Goal: Task Accomplishment & Management: Manage account settings

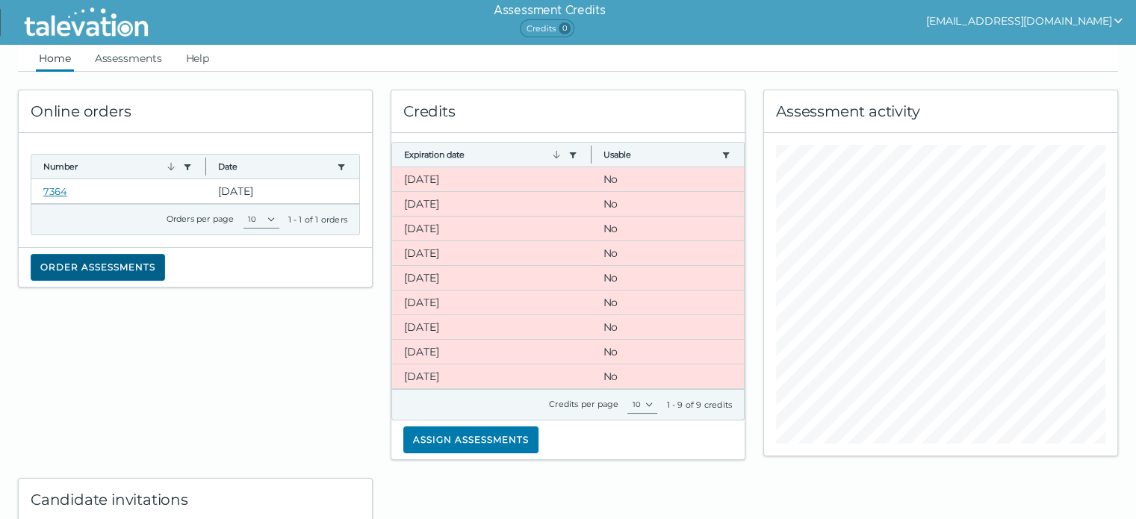
click at [131, 268] on button "Order assessments" at bounding box center [98, 267] width 134 height 27
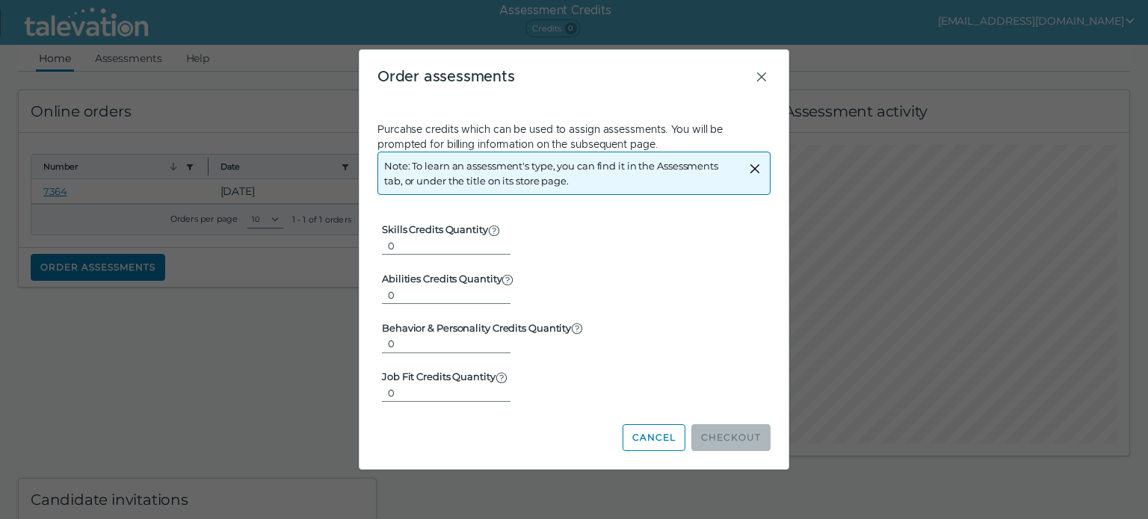
click at [764, 67] on div "Order assessments Purcahse credits which can be used to assign assessments. You…" at bounding box center [573, 259] width 429 height 418
click at [764, 72] on icon "Close" at bounding box center [761, 77] width 18 height 18
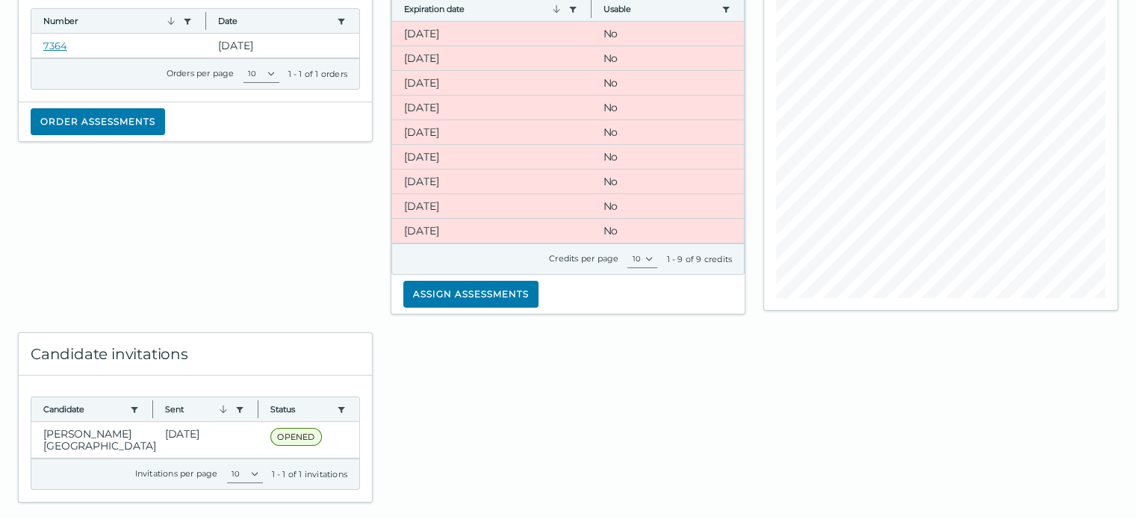
scroll to position [155, 0]
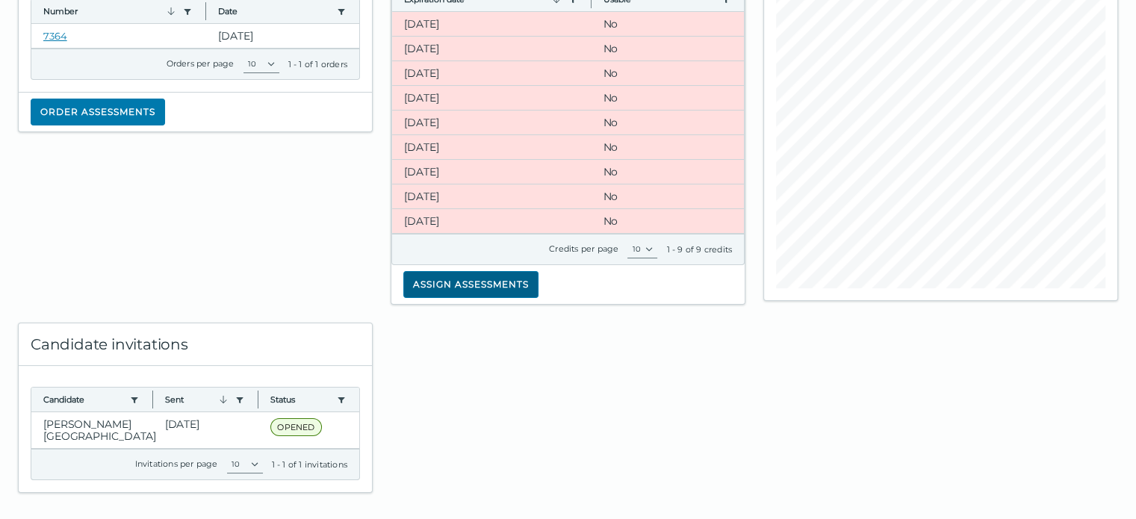
click at [490, 285] on button "Assign assessments" at bounding box center [470, 284] width 135 height 27
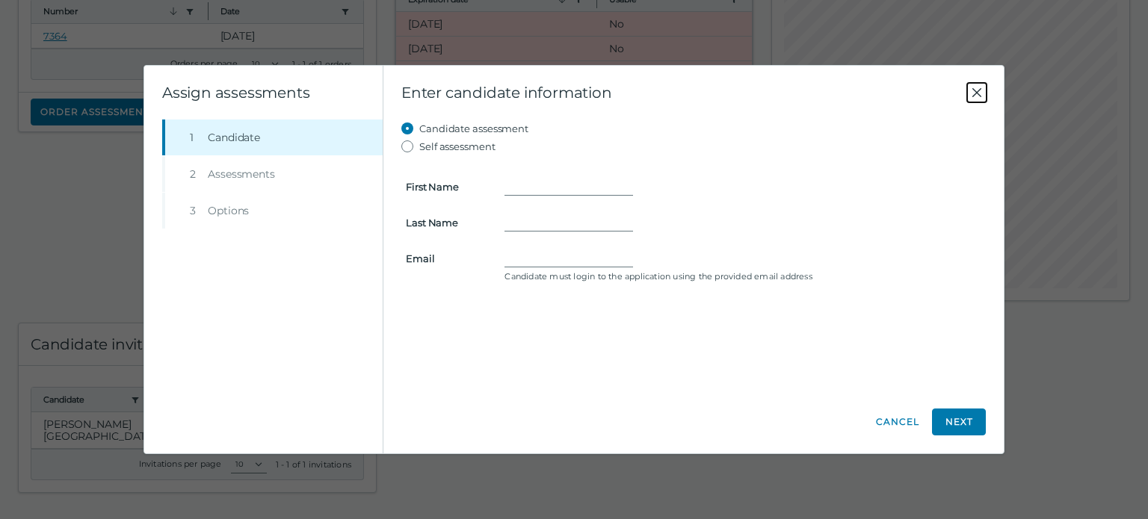
click at [976, 84] on icon "Close" at bounding box center [977, 93] width 18 height 18
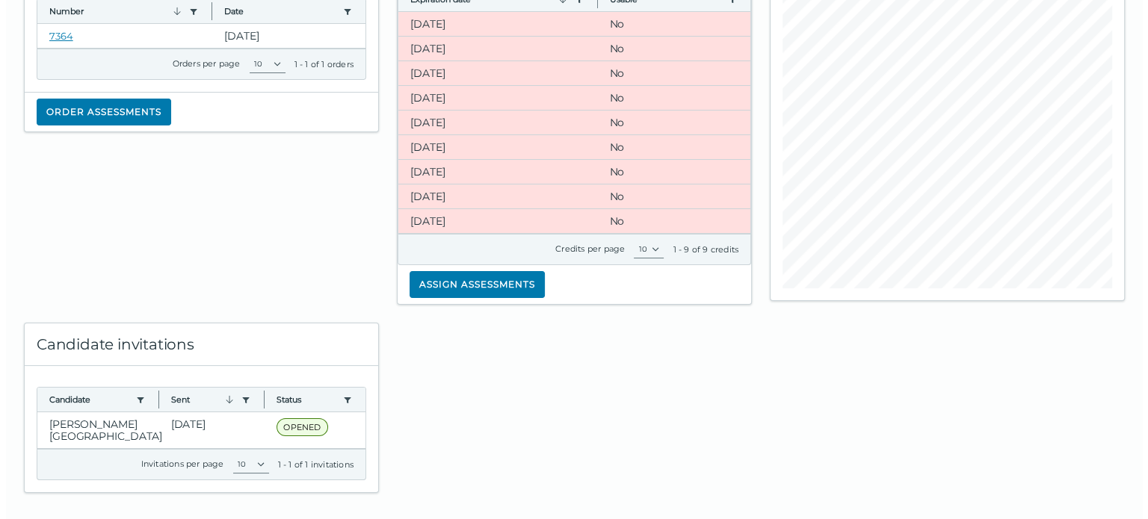
scroll to position [0, 0]
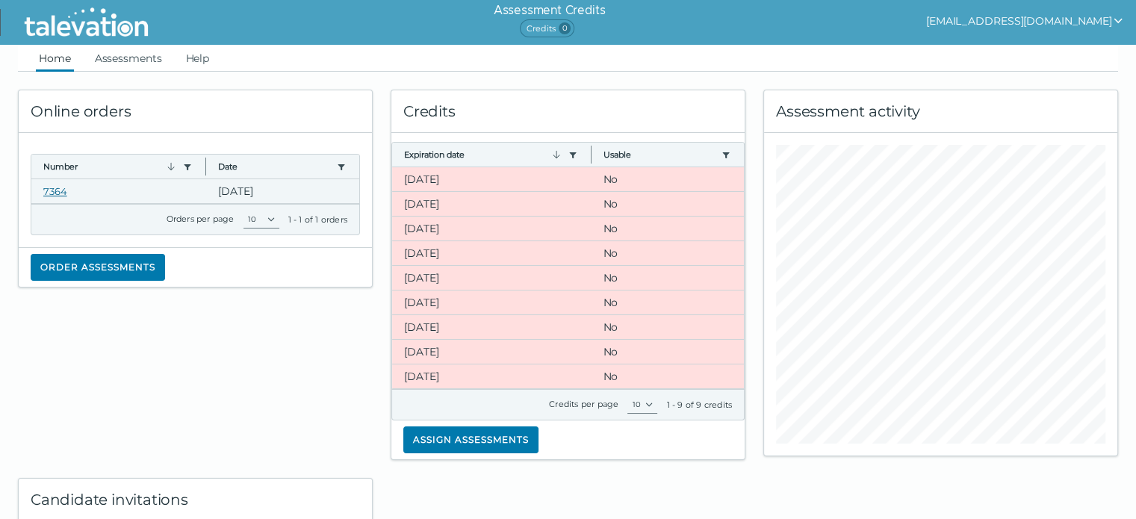
click at [60, 190] on link "7364" at bounding box center [55, 191] width 24 height 12
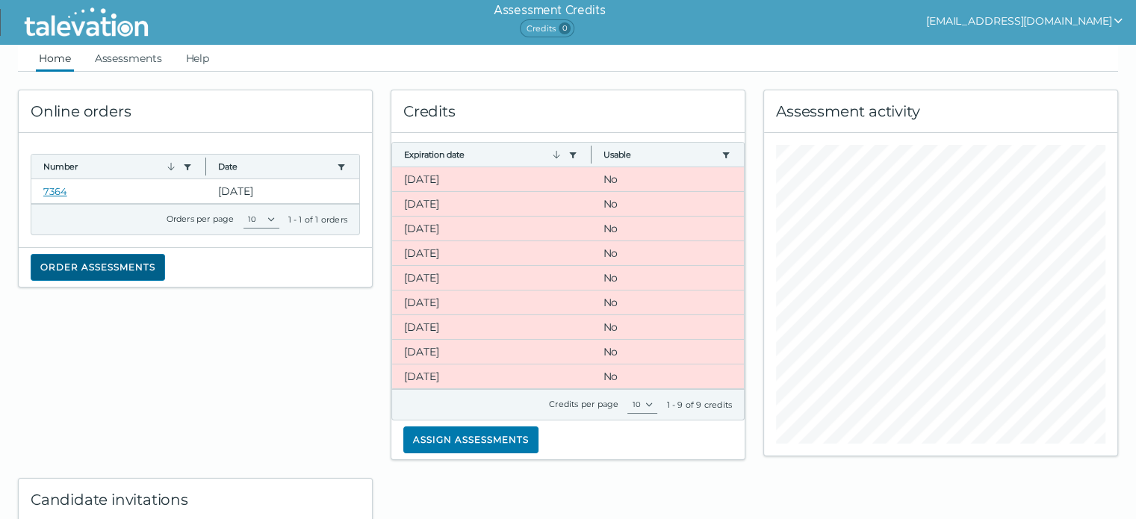
click at [109, 262] on button "Order assessments" at bounding box center [98, 267] width 134 height 27
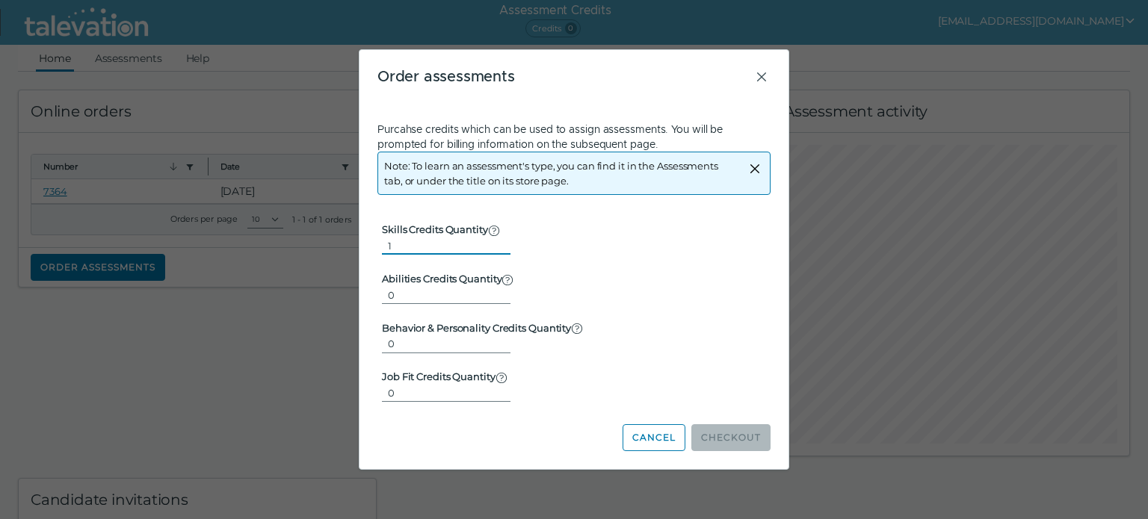
click at [494, 238] on input "1" at bounding box center [446, 246] width 129 height 18
click at [494, 238] on input "2" at bounding box center [446, 246] width 129 height 18
click at [494, 238] on input "3" at bounding box center [446, 246] width 129 height 18
type input "4"
click at [494, 238] on input "4" at bounding box center [446, 246] width 129 height 18
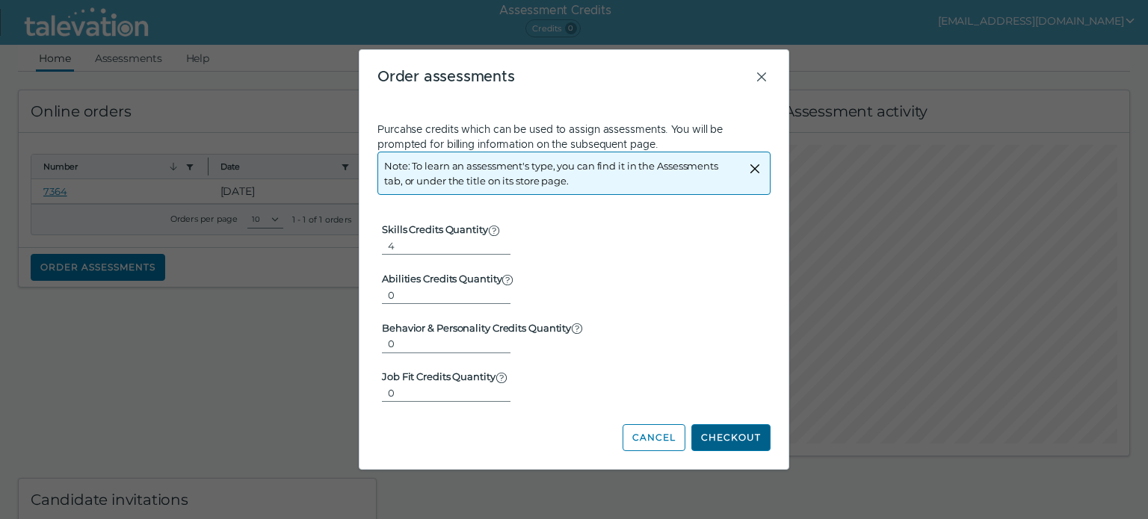
click at [727, 436] on button "Checkout" at bounding box center [730, 437] width 79 height 27
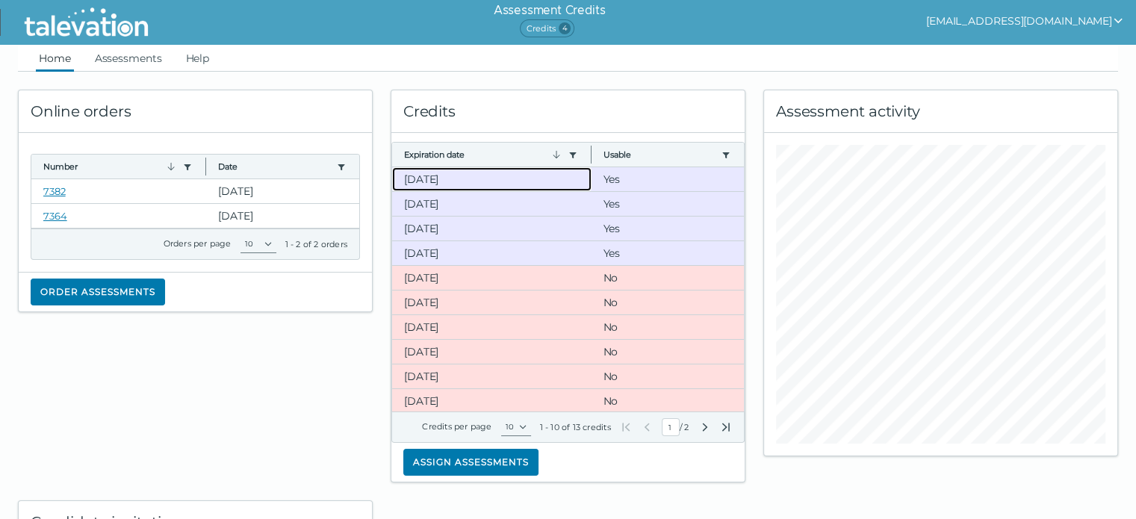
click at [451, 178] on clr-dg-cell "12-6-2025" at bounding box center [491, 179] width 199 height 24
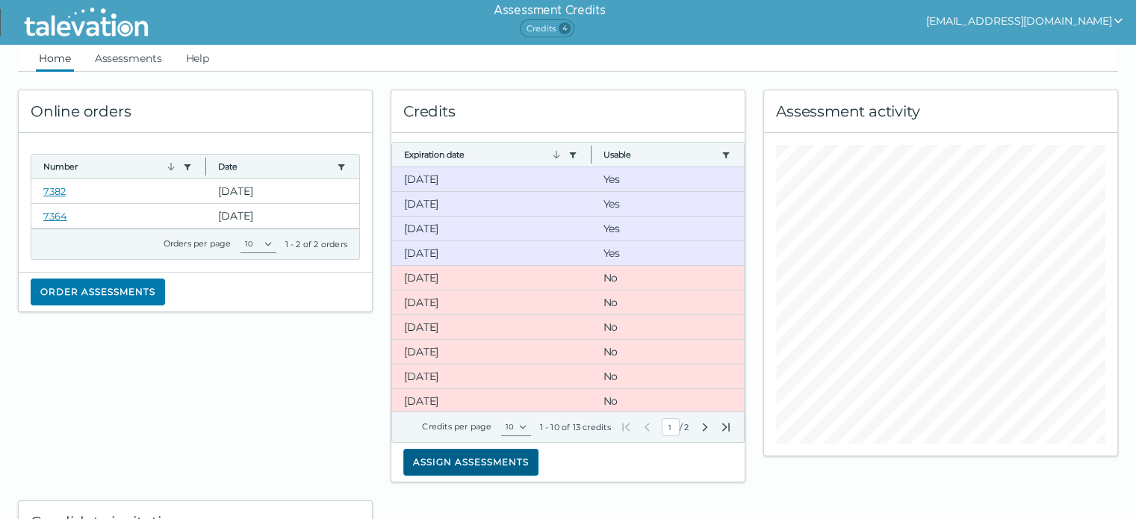
click at [474, 460] on button "Assign assessments" at bounding box center [470, 462] width 135 height 27
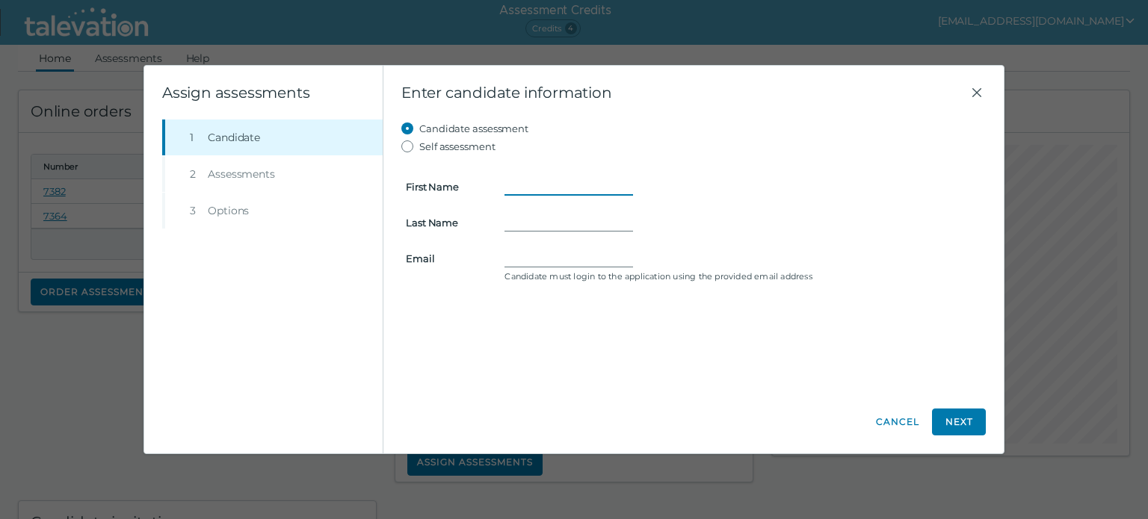
click at [513, 185] on input "First Name" at bounding box center [568, 187] width 129 height 18
type input "Kaitlyn"
type input "Beers"
type input "beerskaitlyn@aol.com"
click at [961, 421] on button "Next" at bounding box center [959, 422] width 54 height 27
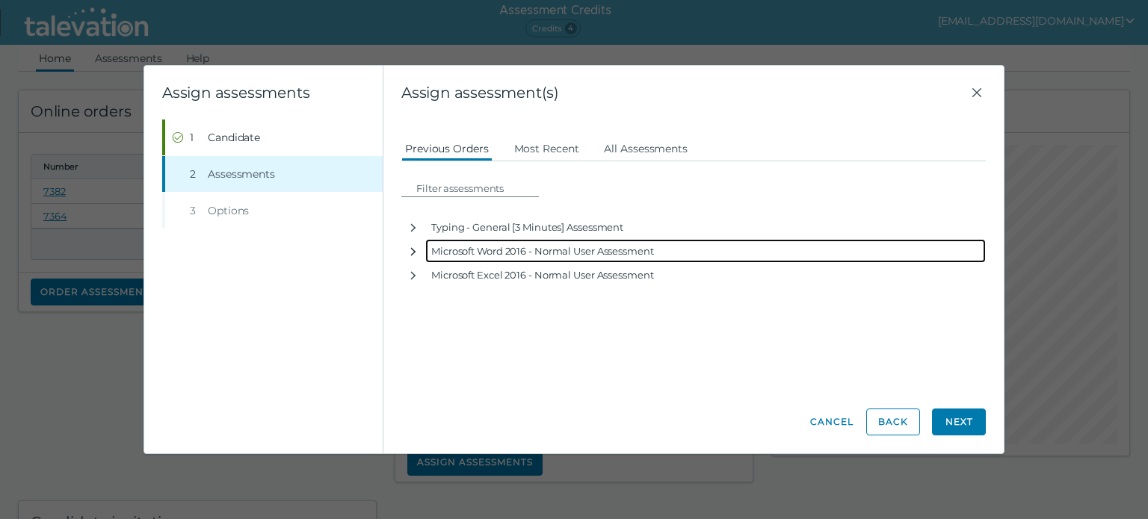
click at [414, 253] on icon "button" at bounding box center [413, 252] width 12 height 12
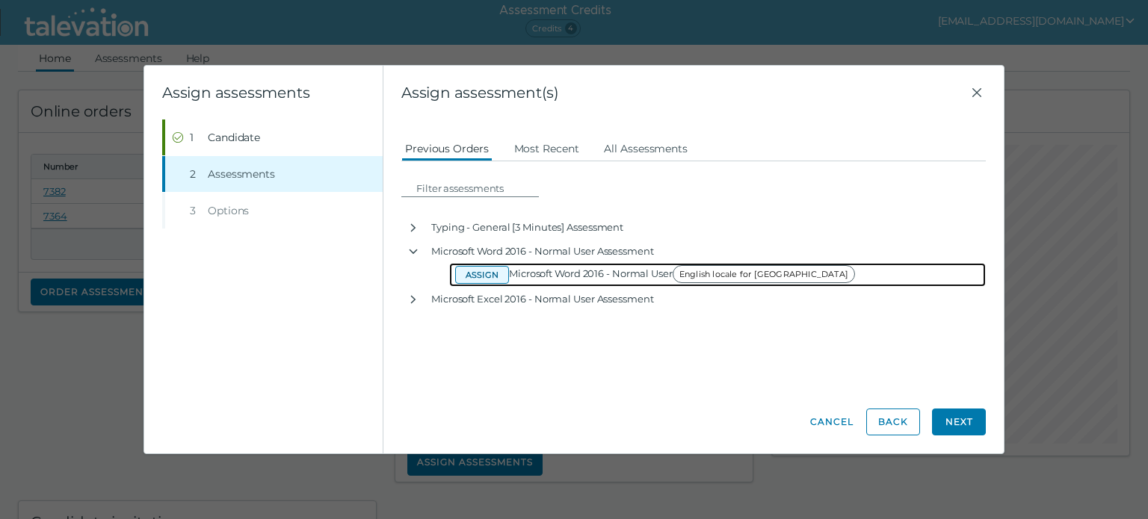
click at [471, 278] on button "Assign" at bounding box center [482, 275] width 54 height 18
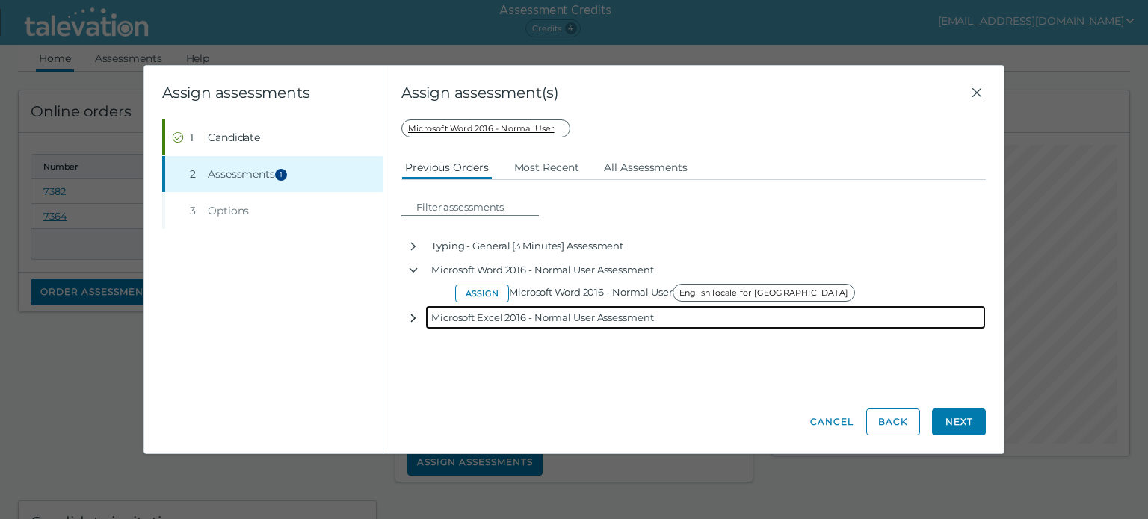
click at [412, 322] on icon "button" at bounding box center [413, 318] width 12 height 12
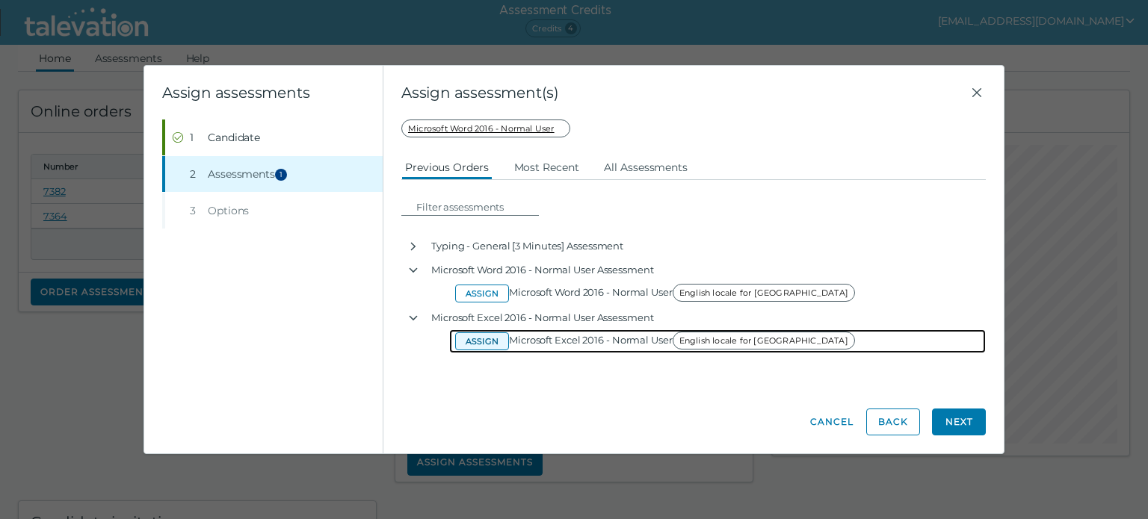
click at [475, 344] on button "Assign" at bounding box center [482, 341] width 54 height 18
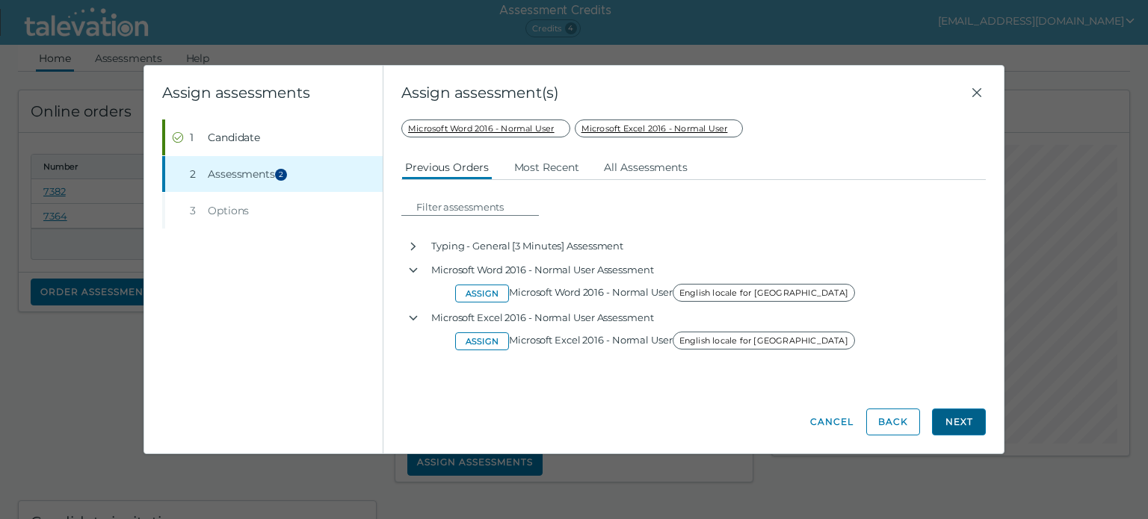
click at [954, 423] on button "Next" at bounding box center [959, 422] width 54 height 27
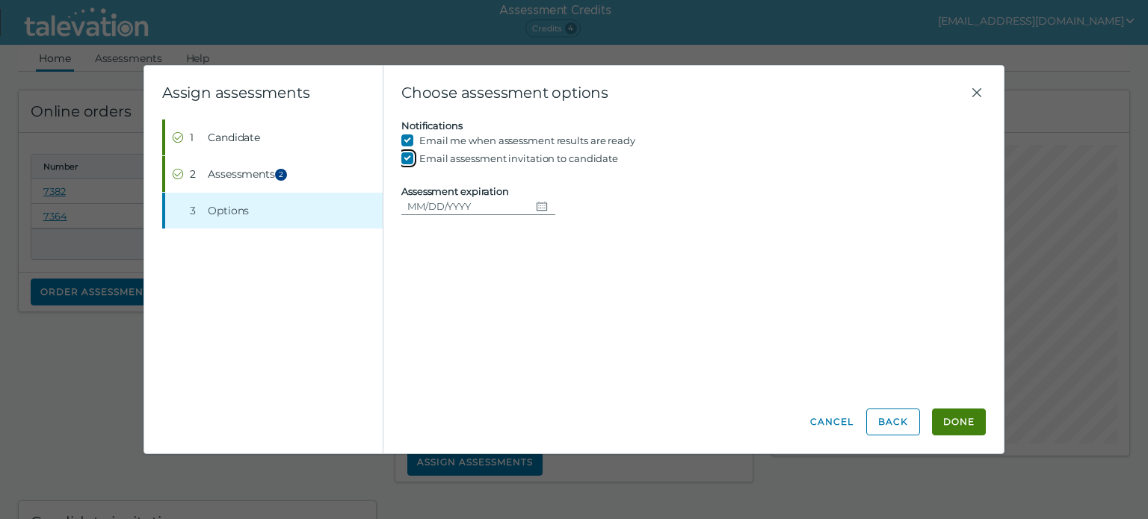
click at [409, 158] on input "Email assessment invitation to candidate" at bounding box center [410, 158] width 18 height 18
checkbox input "false"
click at [956, 421] on button "Done" at bounding box center [959, 422] width 54 height 27
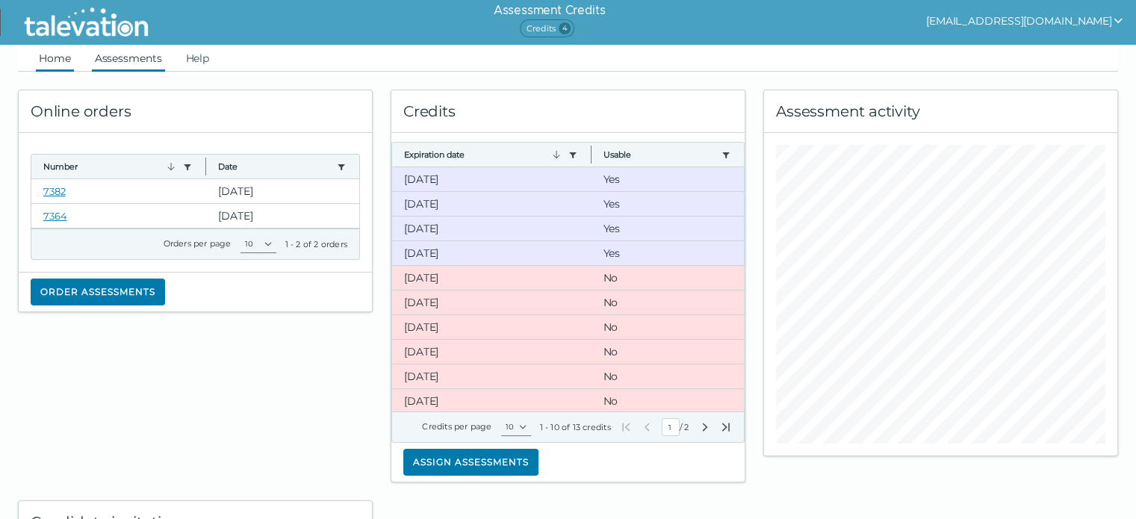
click at [142, 60] on link "Assessments" at bounding box center [128, 58] width 73 height 27
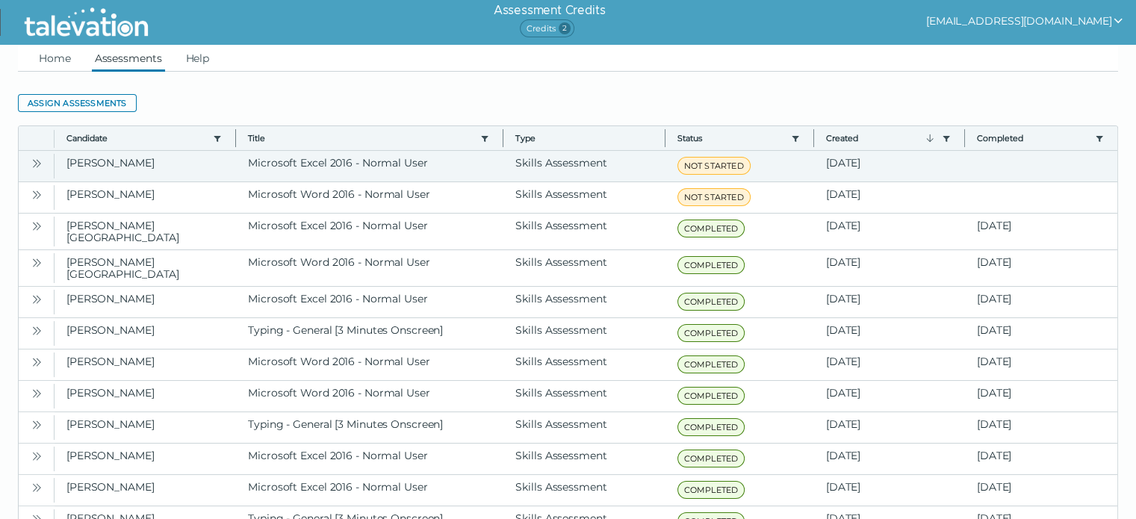
click at [37, 167] on icon "Open" at bounding box center [37, 164] width 12 height 12
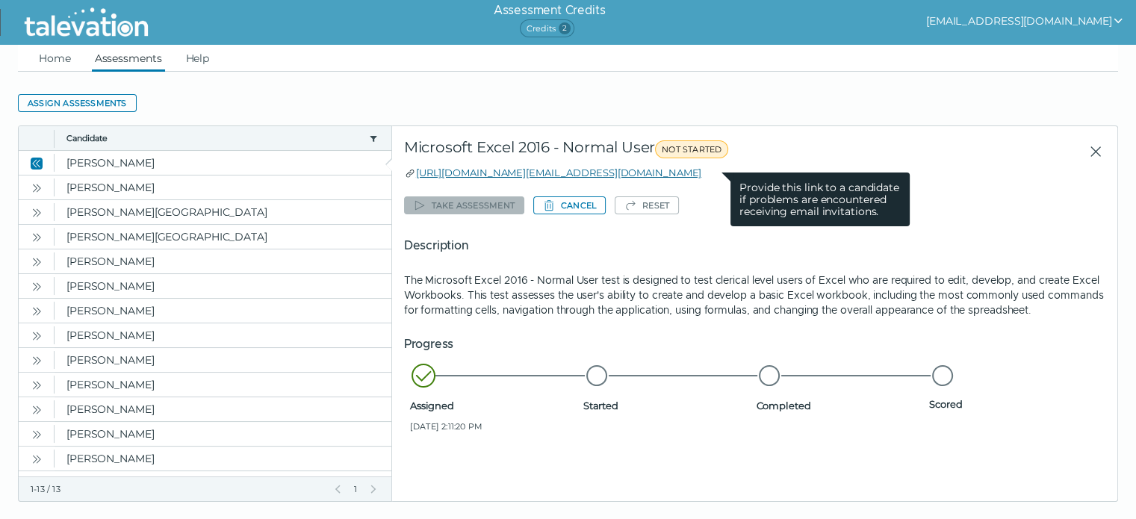
click at [678, 173] on link "https://candidate.talevation.com/?email=beerskaitlyn@aol.com" at bounding box center [558, 173] width 285 height 12
